Goal: Find specific page/section: Find specific page/section

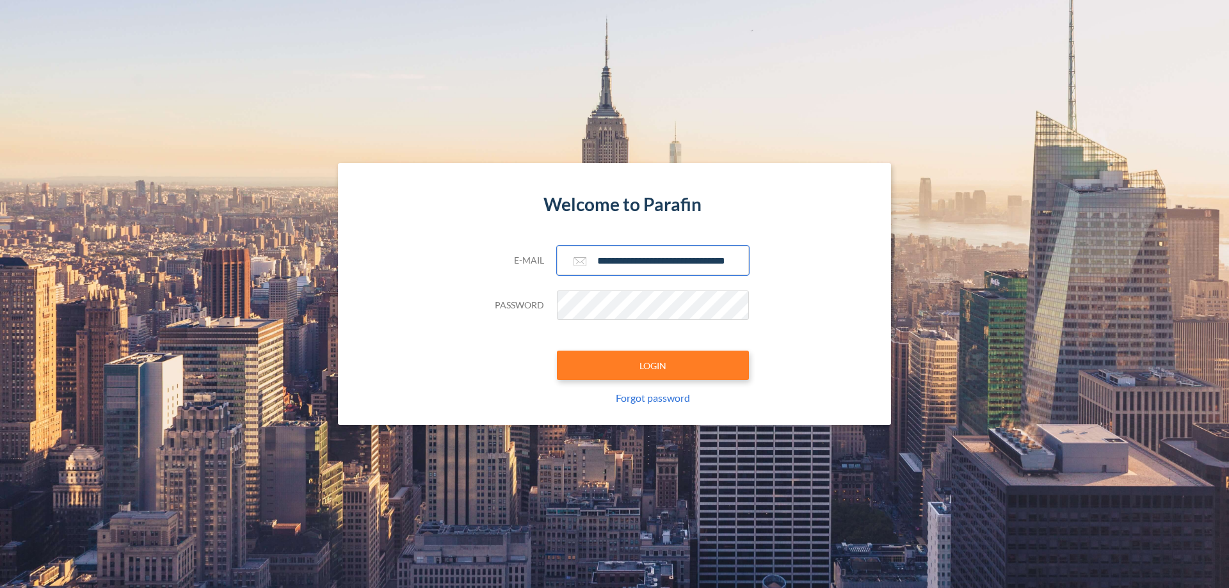
type input "**********"
click at [653, 365] on button "LOGIN" at bounding box center [653, 365] width 192 height 29
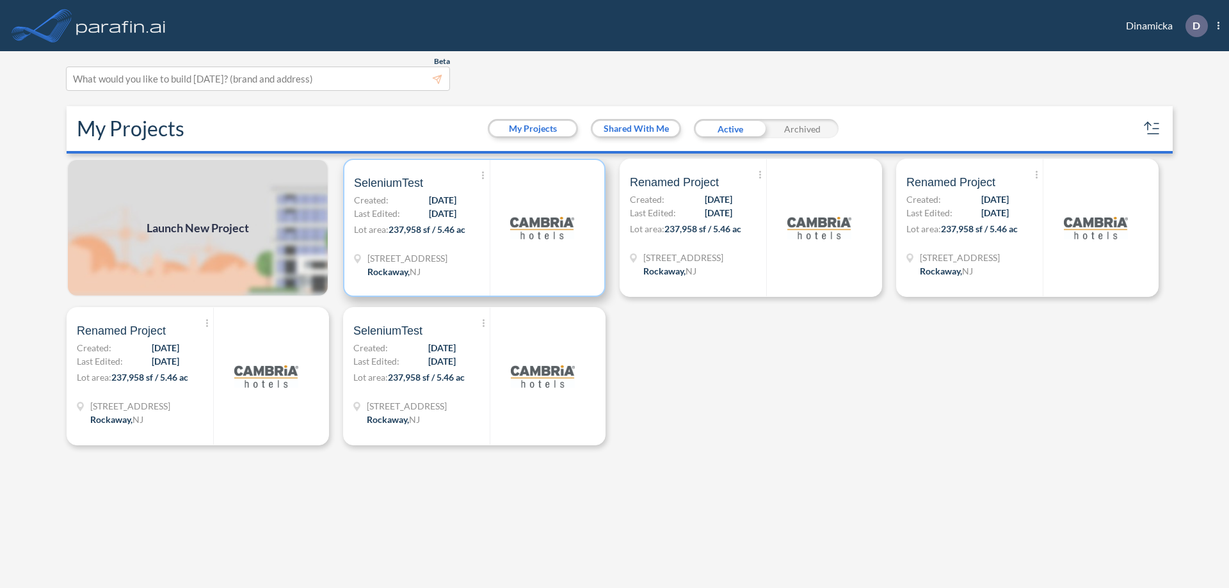
scroll to position [3, 0]
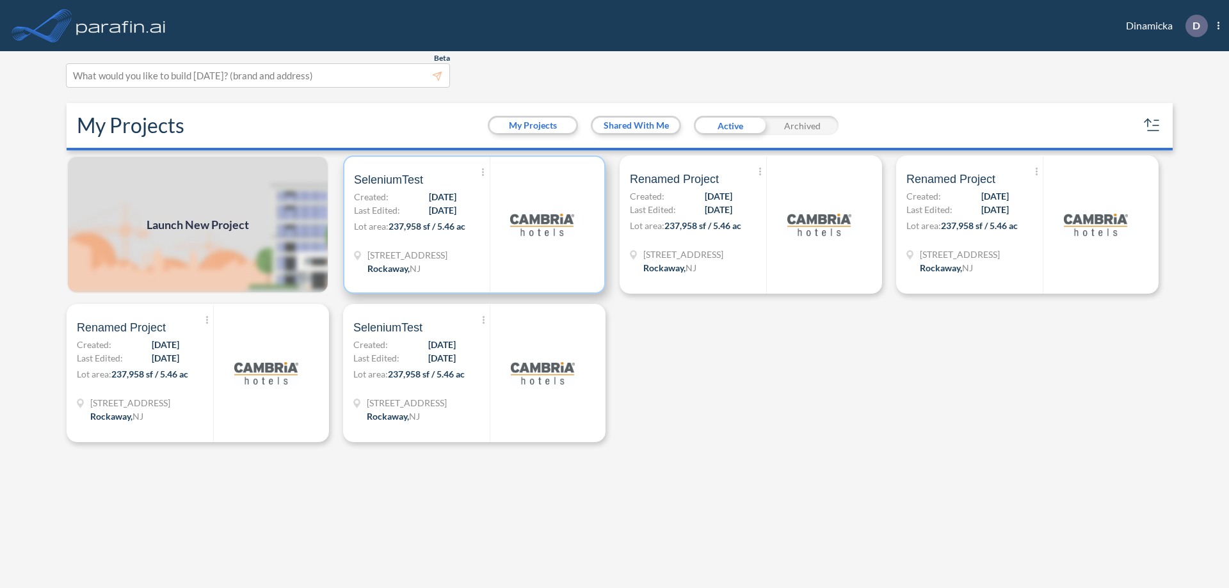
click at [474, 225] on p "Lot area: 237,958 sf / 5.46 ac" at bounding box center [422, 229] width 136 height 19
